Goal: Use online tool/utility: Utilize a website feature to perform a specific function

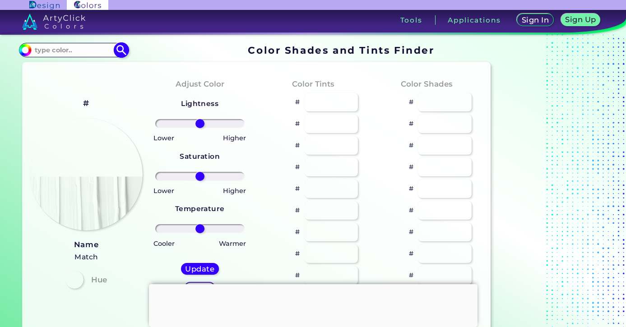
drag, startPoint x: 0, startPoint y: 0, endPoint x: 37, endPoint y: 50, distance: 62.3
click at [37, 50] on input at bounding box center [74, 50] width 84 height 12
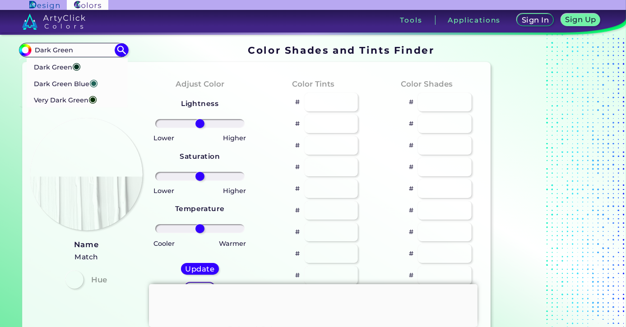
type input "Dark Green"
click at [376, 79] on div "Color Shades # # # # # # # # # #" at bounding box center [426, 193] width 113 height 246
click at [48, 64] on p "Dark Green ◉" at bounding box center [56, 65] width 47 height 17
type input "#013220"
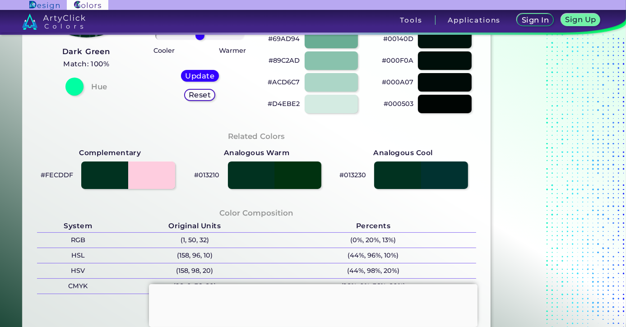
scroll to position [195, 0]
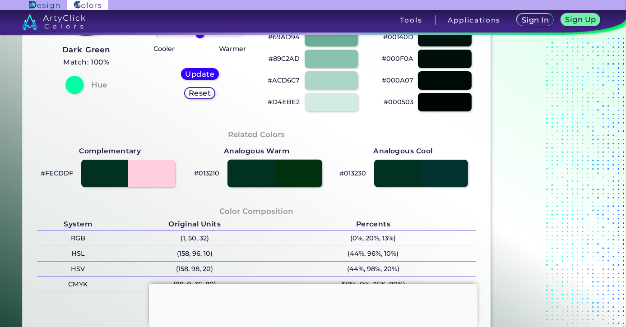
click at [300, 167] on div at bounding box center [274, 173] width 95 height 28
type input "#013210"
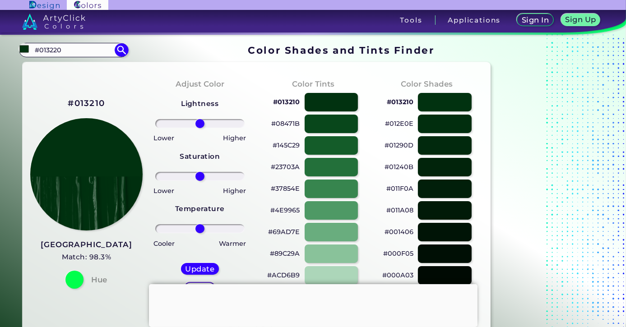
drag, startPoint x: 65, startPoint y: 51, endPoint x: 41, endPoint y: 58, distance: 25.0
click at [42, 56] on input "#013220" at bounding box center [74, 50] width 84 height 12
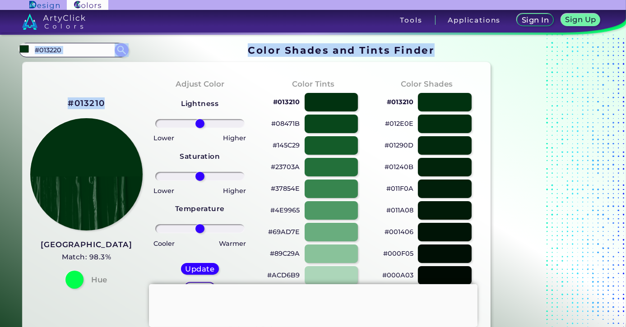
drag, startPoint x: 41, startPoint y: 58, endPoint x: 25, endPoint y: 62, distance: 15.9
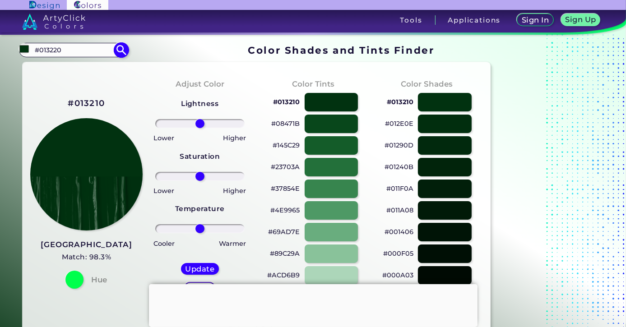
drag, startPoint x: 73, startPoint y: 48, endPoint x: 6, endPoint y: 61, distance: 68.0
click at [32, 56] on input "#013220" at bounding box center [74, 50] width 84 height 12
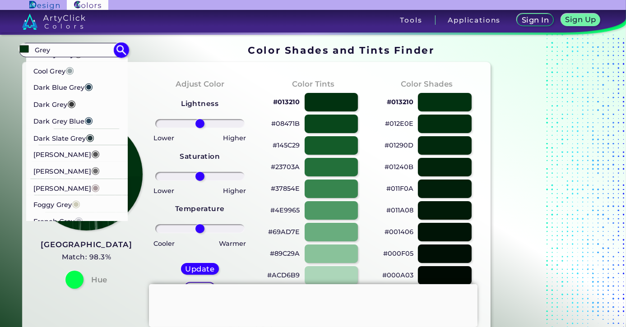
scroll to position [195, 0]
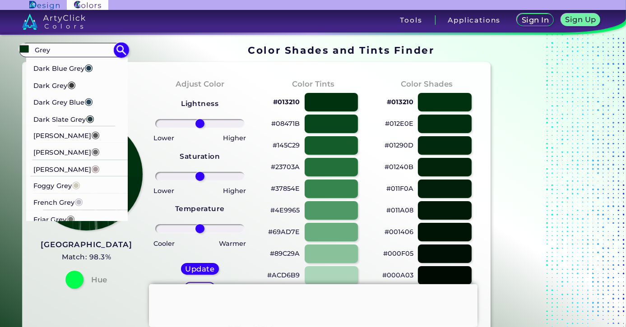
type input "Grey"
click at [51, 152] on p "Dove Grey ◉" at bounding box center [66, 151] width 66 height 17
type input "#6d6c6c"
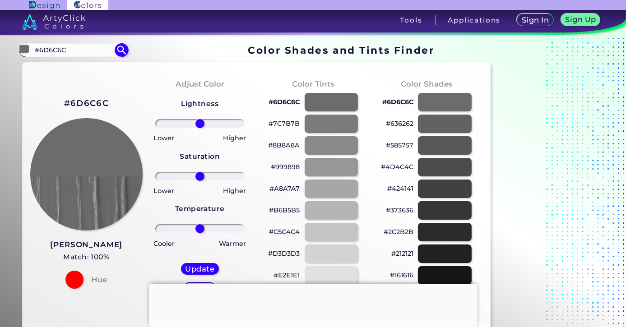
drag, startPoint x: 85, startPoint y: 52, endPoint x: 0, endPoint y: 64, distance: 86.1
click at [32, 56] on input "#6D6C6C" at bounding box center [74, 50] width 84 height 12
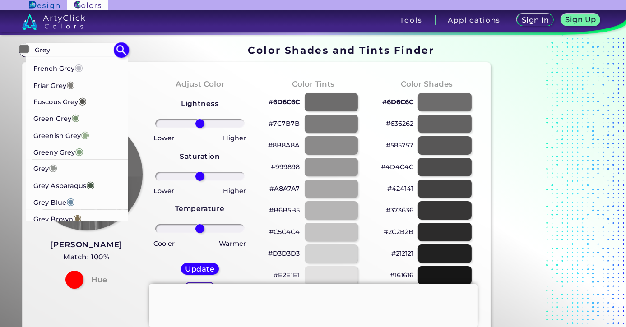
scroll to position [341, 0]
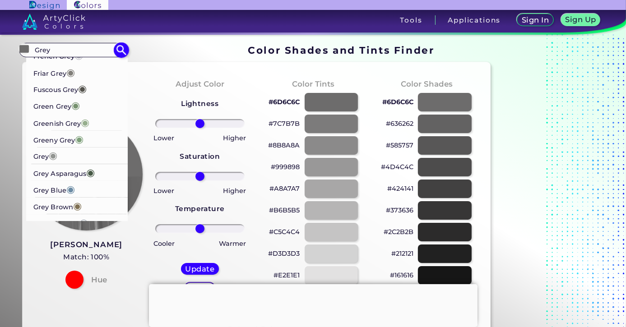
type input "Grey"
click at [71, 119] on p "Greenish Grey ◉" at bounding box center [61, 122] width 56 height 17
type input "#96ae8d"
type input "#96AE8D"
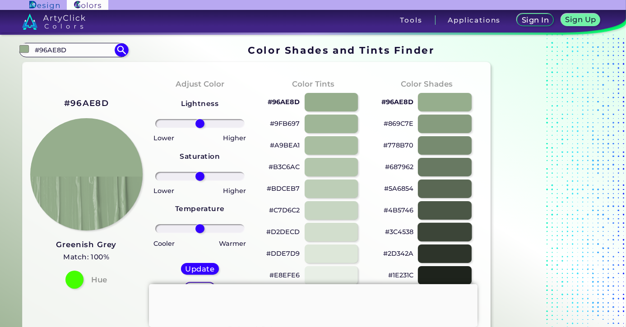
click at [451, 232] on div at bounding box center [445, 232] width 54 height 19
type input "#3c4538"
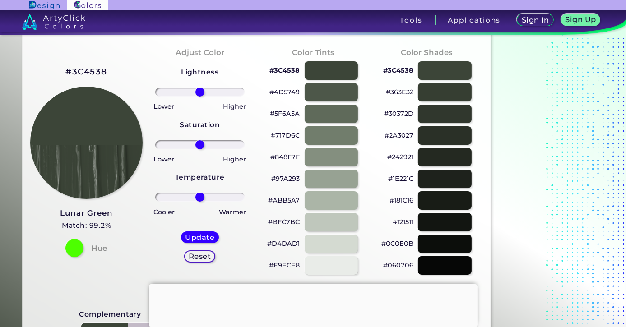
scroll to position [49, 0]
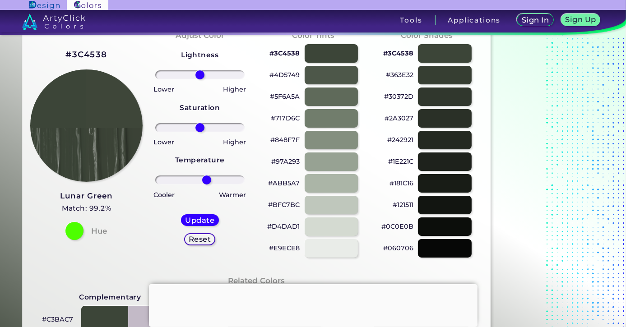
drag, startPoint x: 203, startPoint y: 177, endPoint x: 216, endPoint y: 172, distance: 13.7
click at [208, 176] on input "range" at bounding box center [199, 180] width 89 height 9
drag, startPoint x: 216, startPoint y: 172, endPoint x: 228, endPoint y: 172, distance: 12.2
click at [228, 172] on div "Lightness Saturation Temperature Lower Higher Lower Higher Cooler Warmer Update…" at bounding box center [199, 150] width 99 height 217
drag, startPoint x: 209, startPoint y: 178, endPoint x: 229, endPoint y: 173, distance: 21.3
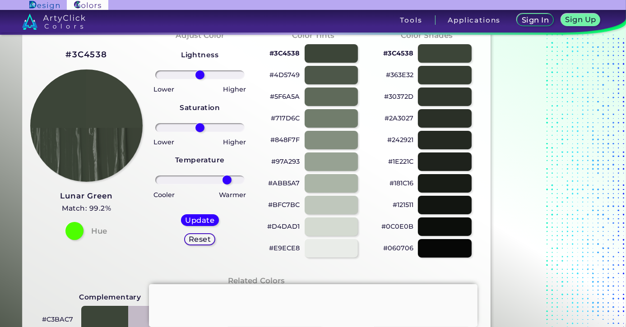
type input "71"
click at [228, 176] on input "range" at bounding box center [199, 180] width 89 height 9
click at [230, 173] on div "Lightness Saturation Temperature Lower Higher Lower Higher Cooler Warmer Update…" at bounding box center [199, 150] width 99 height 217
click at [199, 216] on div "Update" at bounding box center [200, 220] width 34 height 11
type input "#404639"
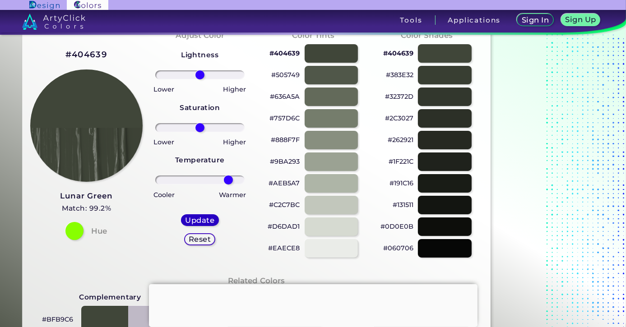
type input "0"
drag, startPoint x: 196, startPoint y: 127, endPoint x: 159, endPoint y: 129, distance: 37.0
type input "-100"
click at [159, 129] on input "range" at bounding box center [199, 127] width 89 height 9
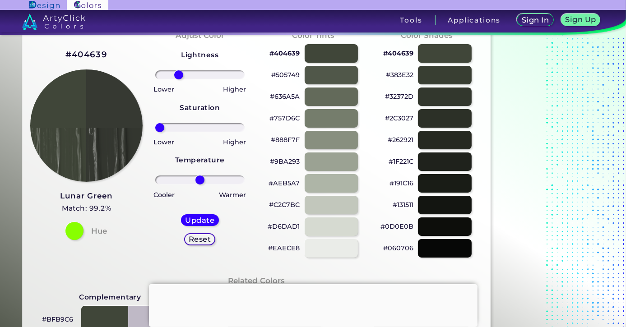
drag, startPoint x: 200, startPoint y: 74, endPoint x: 179, endPoint y: 72, distance: 21.8
click at [179, 72] on input "range" at bounding box center [199, 74] width 89 height 9
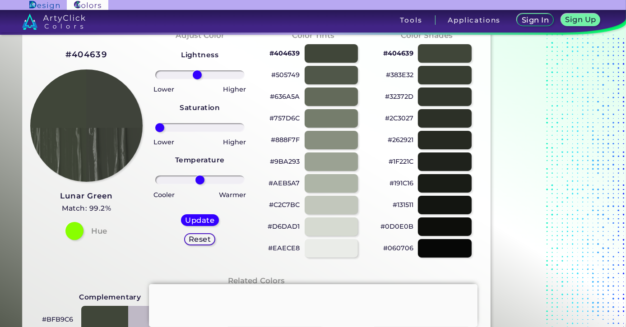
drag, startPoint x: 179, startPoint y: 74, endPoint x: 197, endPoint y: 71, distance: 18.3
type input "-7"
click at [197, 71] on input "range" at bounding box center [199, 74] width 89 height 9
click at [202, 215] on div "Update" at bounding box center [200, 220] width 34 height 11
type input "#3f433a"
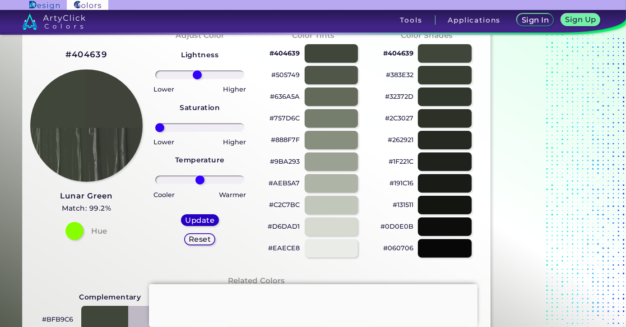
type input "0"
click at [199, 218] on h5 "Update" at bounding box center [199, 220] width 27 height 7
type input "#40443b"
